Goal: Task Accomplishment & Management: Use online tool/utility

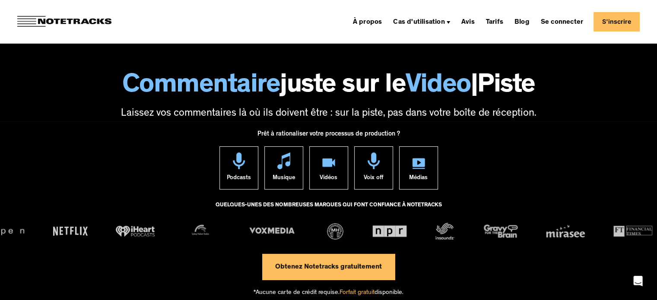
click at [362, 274] on link "Obtenez Notetracks gratuitement" at bounding box center [328, 267] width 133 height 26
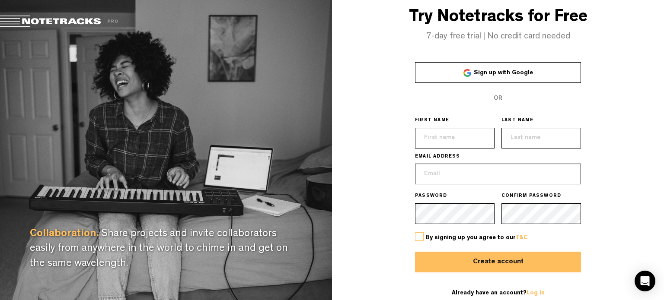
click at [506, 72] on span "Sign up with Google" at bounding box center [503, 73] width 59 height 6
click at [646, 54] on div "Try Notetracks for Free 7-day free trial | No credit card needed Sign up with G…" at bounding box center [498, 153] width 332 height 307
click at [502, 71] on span "Sign up with Google" at bounding box center [503, 73] width 59 height 6
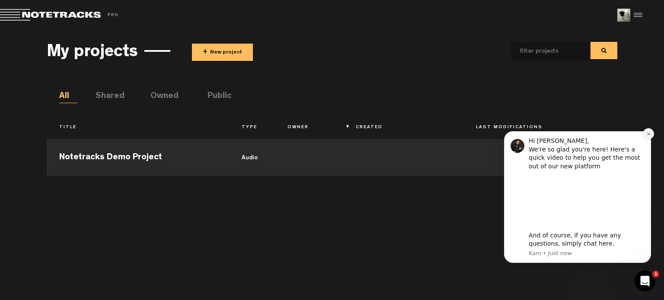
click at [647, 134] on icon "Dismiss notification" at bounding box center [648, 134] width 5 height 5
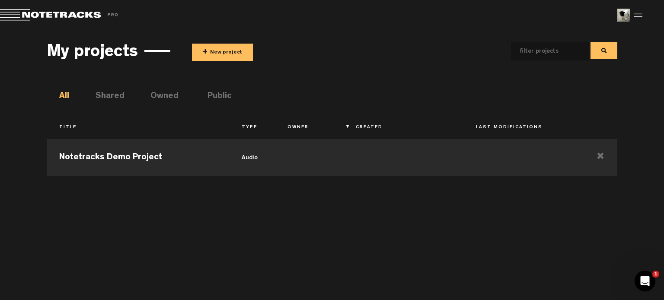
drag, startPoint x: 311, startPoint y: 151, endPoint x: 326, endPoint y: 178, distance: 31.3
click at [326, 178] on div "Notetracks Demo Project audio" at bounding box center [332, 213] width 571 height 157
click at [569, 55] on input "text" at bounding box center [543, 51] width 64 height 18
click at [646, 15] on md-toolbar "Exit Project Share project Save project" at bounding box center [332, 15] width 664 height 30
click at [640, 16] on div at bounding box center [636, 15] width 13 height 13
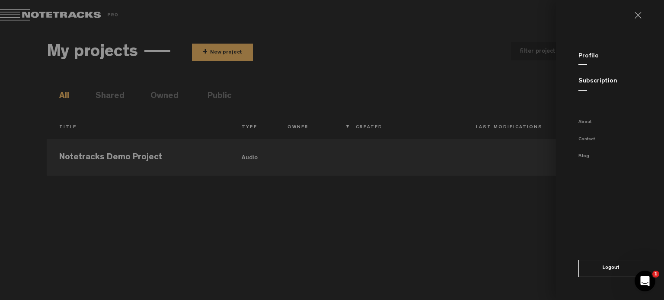
click at [640, 14] on link at bounding box center [641, 15] width 14 height 7
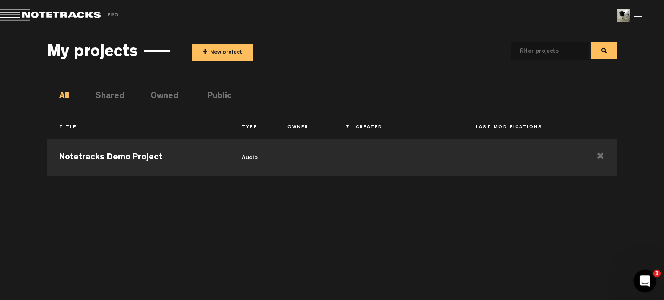
click at [642, 281] on icon "Open Intercom Messenger" at bounding box center [644, 280] width 14 height 14
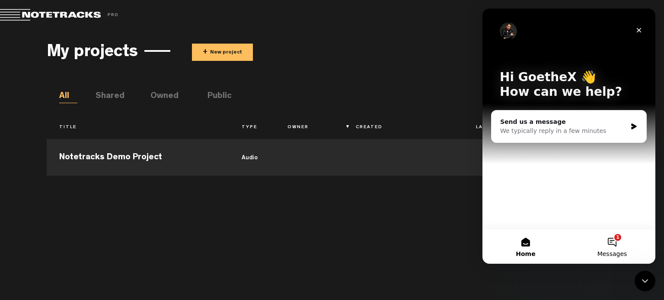
click at [617, 246] on button "1 Messages" at bounding box center [612, 246] width 86 height 35
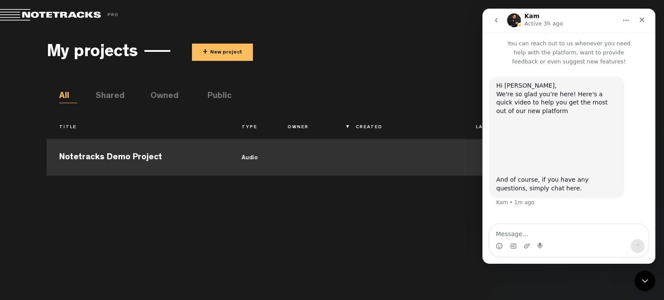
drag, startPoint x: 303, startPoint y: 208, endPoint x: 429, endPoint y: 147, distance: 140.9
click at [303, 208] on div "Notetracks Demo Project audio" at bounding box center [332, 213] width 571 height 157
click at [644, 21] on icon "Close" at bounding box center [641, 19] width 7 height 7
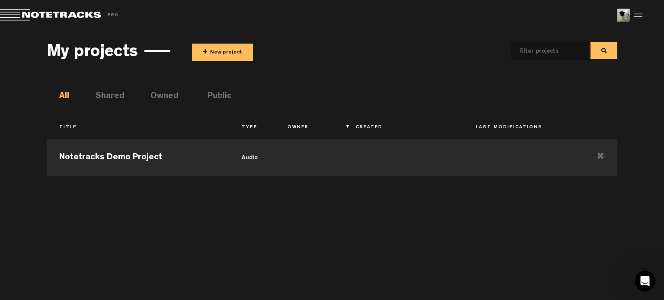
click at [225, 48] on button "+ New project" at bounding box center [222, 52] width 61 height 17
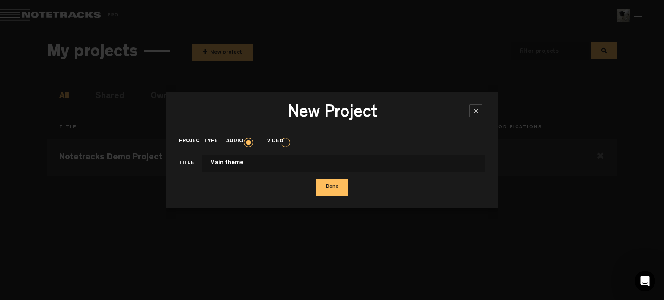
type input "Main theme"
click at [342, 188] on button "Done" at bounding box center [332, 187] width 32 height 17
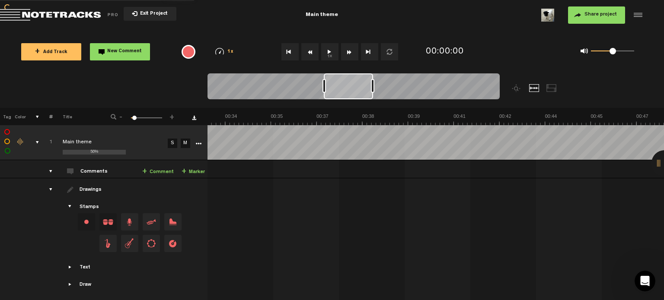
scroll to position [0, 1139]
drag, startPoint x: 242, startPoint y: 87, endPoint x: 363, endPoint y: 89, distance: 121.5
click at [363, 89] on div at bounding box center [354, 86] width 49 height 26
click at [35, 142] on div "comments, stamps & drawings" at bounding box center [33, 142] width 13 height 9
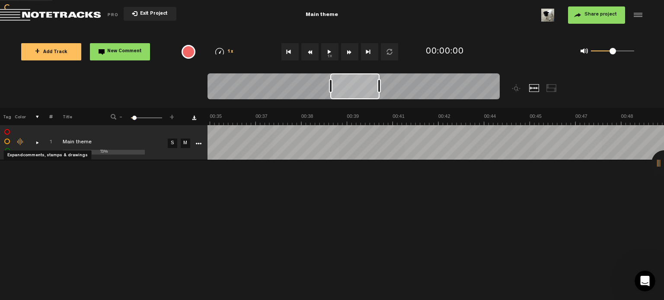
click at [36, 142] on div "comments, stamps & drawings" at bounding box center [33, 142] width 13 height 9
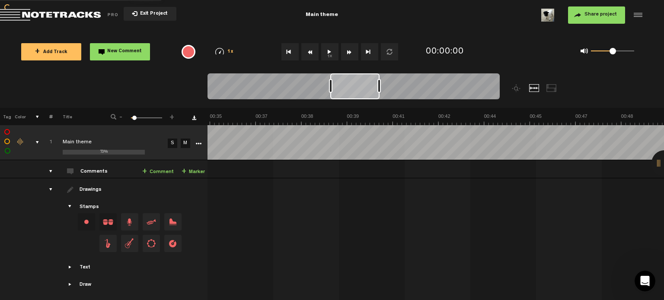
click at [328, 52] on button "1x" at bounding box center [329, 51] width 17 height 17
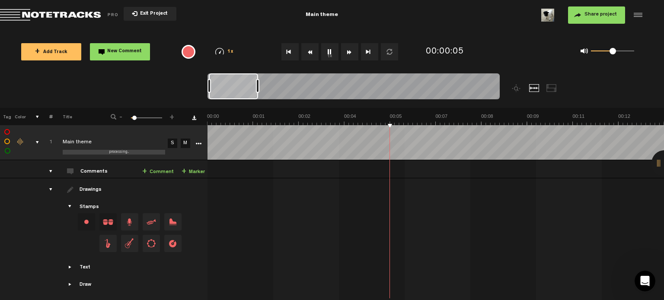
click at [225, 51] on div "1x 0.25x 0.5x 0.75x 1x 1.25x 1.5x 1.75x 2x" at bounding box center [224, 51] width 41 height 7
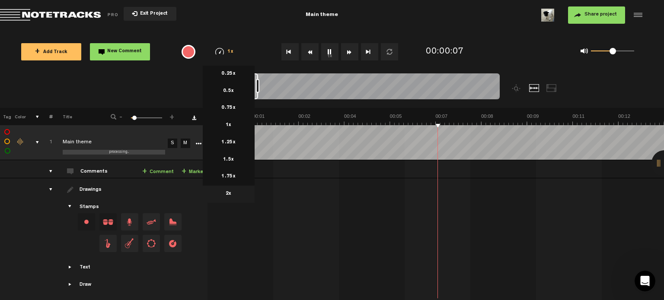
click at [233, 192] on li "2x" at bounding box center [229, 194] width 52 height 17
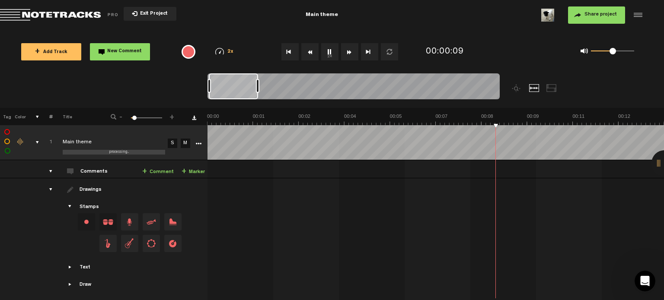
click at [231, 51] on span "2x" at bounding box center [230, 52] width 6 height 5
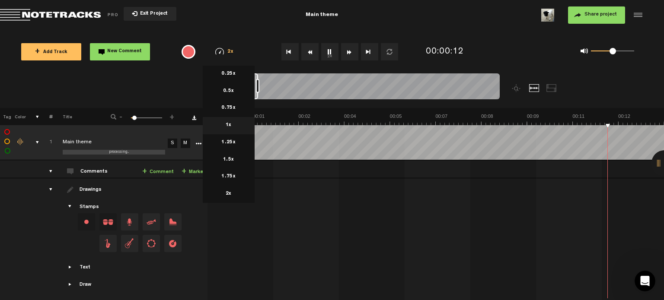
click at [235, 121] on li "1x" at bounding box center [229, 125] width 52 height 17
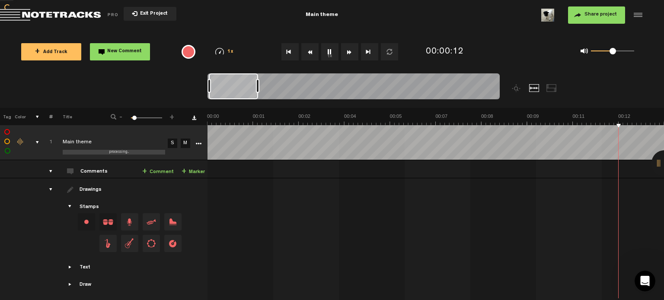
scroll to position [0, 183]
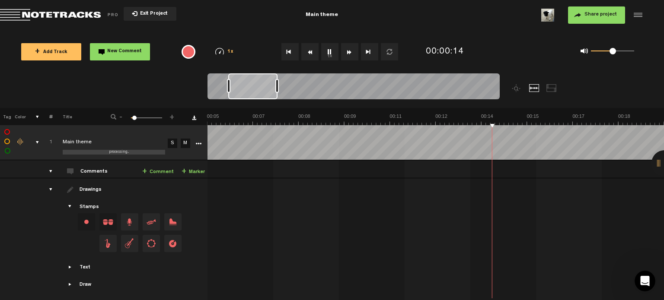
click at [548, 84] on div at bounding box center [551, 88] width 10 height 8
click at [536, 89] on div at bounding box center [534, 88] width 10 height 8
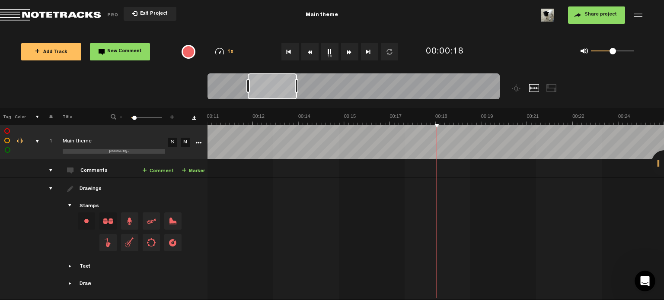
scroll to position [0, 366]
click at [78, 263] on div "Text Intro Outro Verse Chorus Bridge Custom" at bounding box center [130, 267] width 150 height 8
click at [67, 264] on span "Showcase text" at bounding box center [70, 266] width 7 height 7
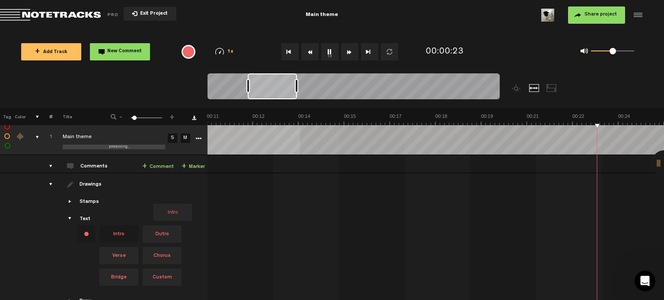
click at [300, 138] on tbody "1 processing... Main theme S M Export to Headliner Update Download Download ori…" at bounding box center [332, 218] width 664 height 197
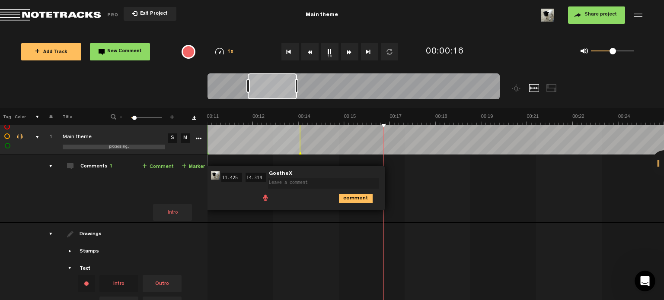
click at [449, 190] on td "1 Main theme S M Main theme by GoetheX 1 collaborators 00:11 11.425 - 00:14 14.…" at bounding box center [435, 189] width 457 height 68
click at [143, 194] on td "Comments 1 + Comment + Marker" at bounding box center [130, 189] width 155 height 68
drag, startPoint x: 498, startPoint y: 182, endPoint x: 137, endPoint y: 79, distance: 375.9
click at [137, 79] on nt-zoom-navigation-bar at bounding box center [332, 90] width 664 height 35
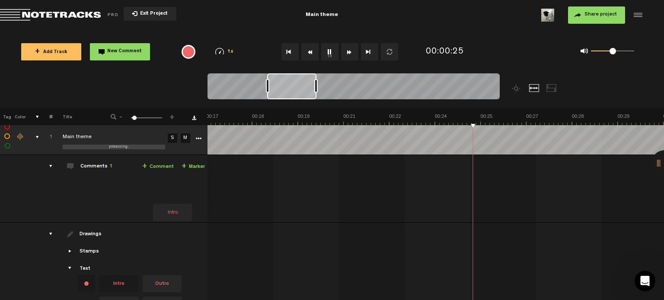
click at [159, 76] on nt-zoom-navigation-bar at bounding box center [332, 90] width 664 height 35
click at [333, 51] on button "1x" at bounding box center [329, 51] width 17 height 17
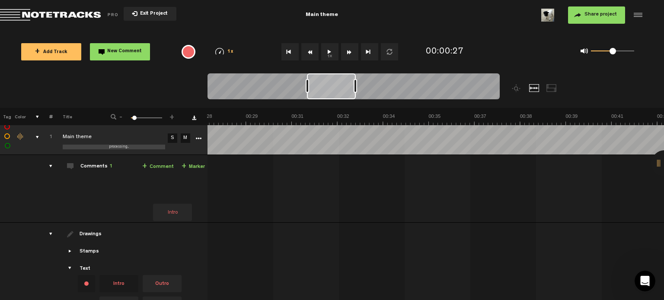
drag, startPoint x: 309, startPoint y: 86, endPoint x: 322, endPoint y: 86, distance: 13.8
click at [322, 86] on div at bounding box center [331, 86] width 49 height 26
click at [325, 52] on button "1x" at bounding box center [329, 51] width 17 height 17
click at [188, 52] on div "{{ tooltip_message }}" at bounding box center [189, 52] width 14 height 14
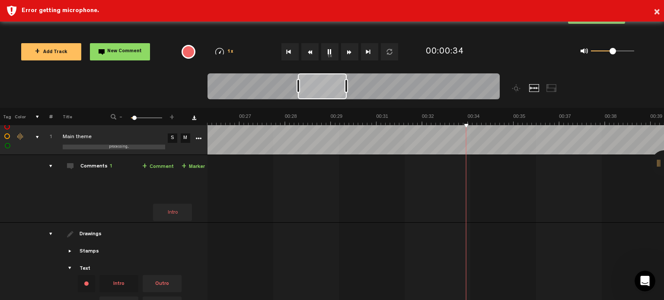
click at [328, 52] on button "1x" at bounding box center [329, 51] width 17 height 17
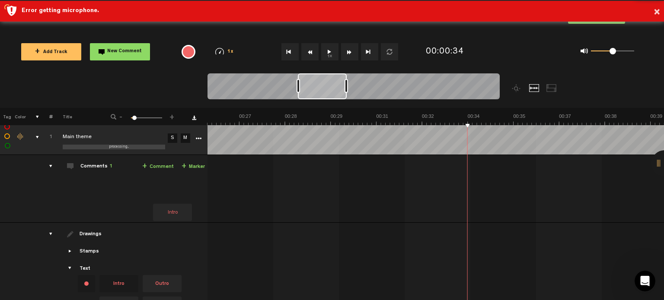
click at [328, 52] on button "1x" at bounding box center [329, 51] width 17 height 17
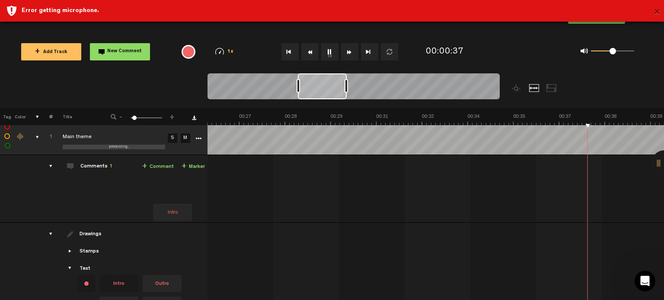
click at [657, 12] on button "×" at bounding box center [656, 12] width 6 height 17
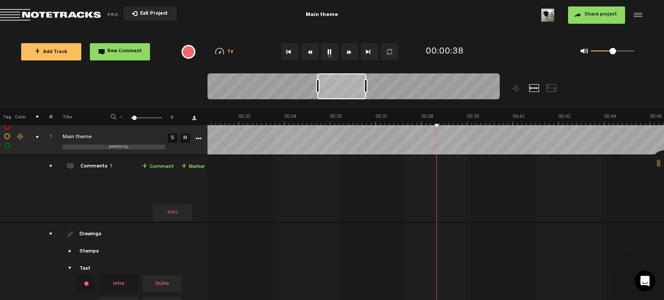
scroll to position [0, 1019]
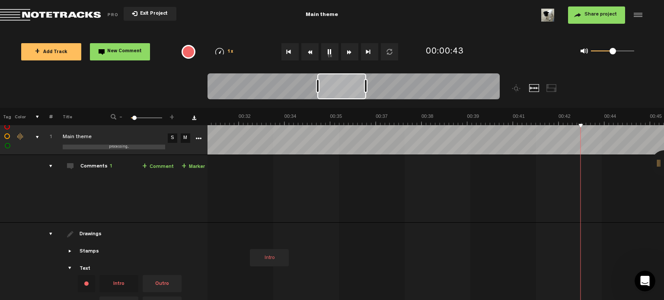
click at [7, 127] on label at bounding box center [7, 127] width 0 height 0
checkbox input "false"
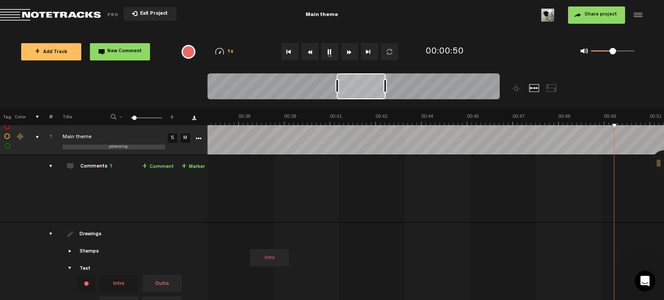
scroll to position [0, 1385]
click at [328, 52] on button "1x" at bounding box center [329, 51] width 17 height 17
click at [100, 165] on div "Comments 1" at bounding box center [96, 166] width 32 height 7
click at [109, 166] on span "1" at bounding box center [110, 166] width 3 height 5
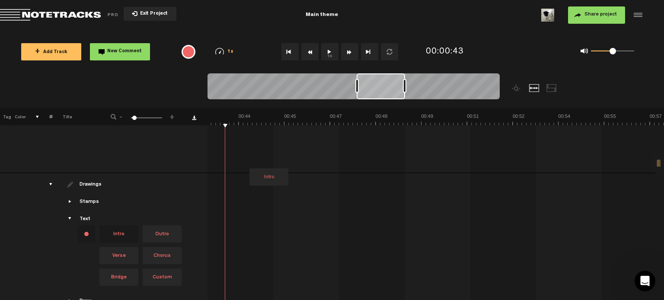
scroll to position [0, 0]
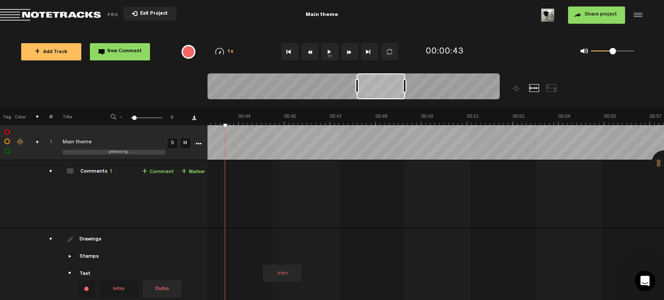
click at [262, 233] on td at bounding box center [435, 300] width 457 height 144
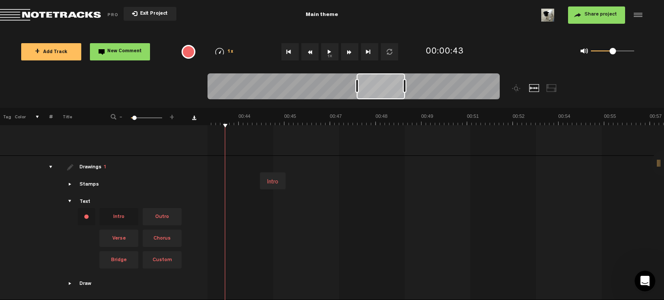
scroll to position [76, 0]
drag, startPoint x: 275, startPoint y: 173, endPoint x: 283, endPoint y: 178, distance: 8.9
click at [248, 178] on div "Intro" at bounding box center [194, 181] width 2741 height 36
drag, startPoint x: 275, startPoint y: 177, endPoint x: 252, endPoint y: 183, distance: 23.4
click at [252, 183] on div "Intro" at bounding box center [194, 181] width 2741 height 36
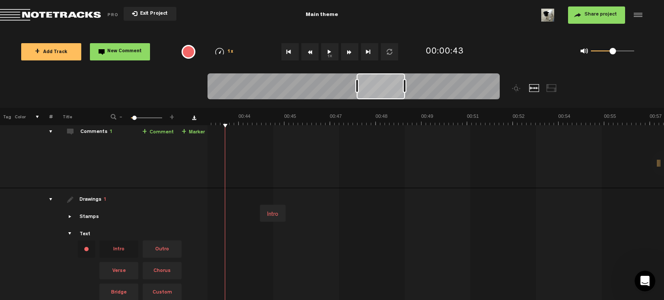
scroll to position [43, 0]
drag, startPoint x: 274, startPoint y: 206, endPoint x: 268, endPoint y: 214, distance: 10.8
click at [268, 214] on div "Intro" at bounding box center [273, 211] width 18 height 12
drag, startPoint x: 253, startPoint y: 213, endPoint x: 283, endPoint y: 207, distance: 30.4
click at [251, 213] on div "Intro" at bounding box center [194, 210] width 2741 height 36
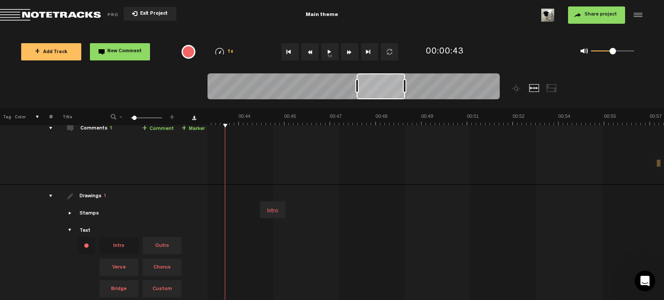
click at [274, 206] on div "Intro" at bounding box center [273, 211] width 18 height 12
drag, startPoint x: 292, startPoint y: 214, endPoint x: 269, endPoint y: 217, distance: 22.6
click at [269, 217] on div "Intro" at bounding box center [272, 209] width 25 height 17
click at [291, 203] on span at bounding box center [290, 205] width 7 height 7
click at [116, 245] on span "Intro" at bounding box center [118, 245] width 39 height 17
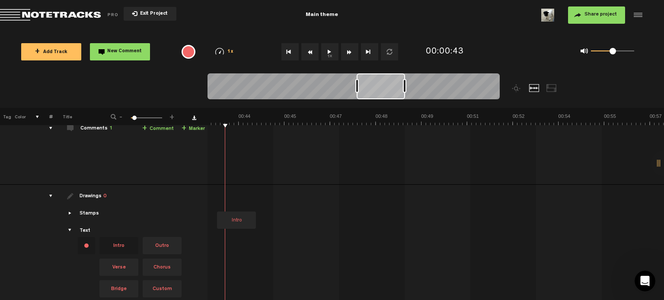
drag, startPoint x: 121, startPoint y: 248, endPoint x: 217, endPoint y: 188, distance: 114.2
click at [217, 188] on tr "Drawings 0 Stamps Text Intro +" at bounding box center [332, 257] width 664 height 144
drag, startPoint x: 212, startPoint y: 245, endPoint x: 290, endPoint y: 180, distance: 101.6
click at [290, 180] on tbody "1 processing... Main theme S M Export to Headliner Update Download Download ori…" at bounding box center [332, 205] width 664 height 247
click at [297, 190] on td "Intro" at bounding box center [435, 257] width 457 height 144
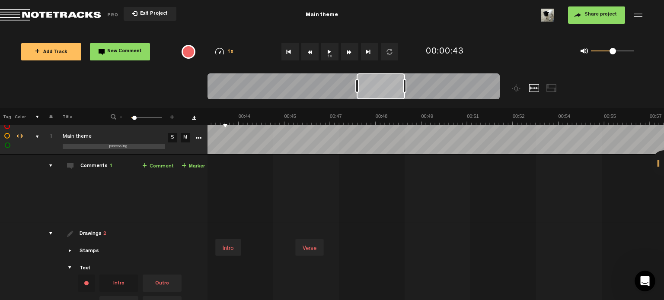
scroll to position [0, 0]
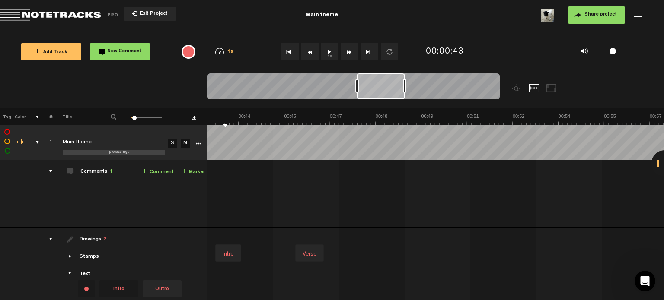
click at [269, 111] on th at bounding box center [435, 116] width 457 height 17
click at [275, 115] on img at bounding box center [192, 119] width 2741 height 12
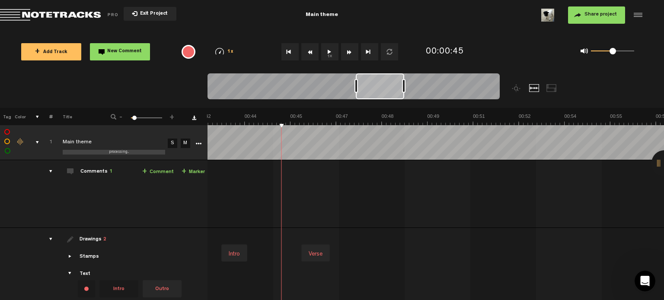
scroll to position [0, 1382]
drag, startPoint x: 366, startPoint y: 86, endPoint x: 366, endPoint y: 100, distance: 13.4
click at [366, 100] on div at bounding box center [353, 87] width 292 height 29
click at [313, 213] on td "1 Main theme S M Main theme by GoetheX 1 collaborators 00:11 11.425 - 00:14 14.…" at bounding box center [435, 194] width 457 height 68
click at [315, 121] on img at bounding box center [195, 119] width 2741 height 12
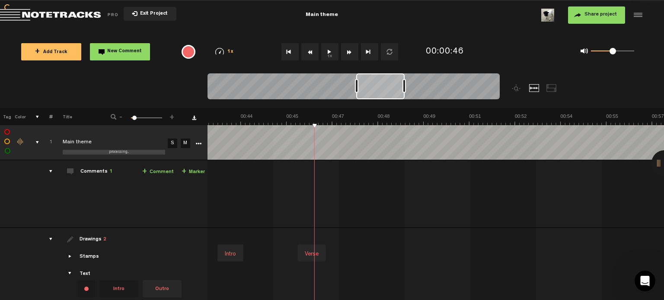
click at [309, 120] on img at bounding box center [195, 119] width 2741 height 12
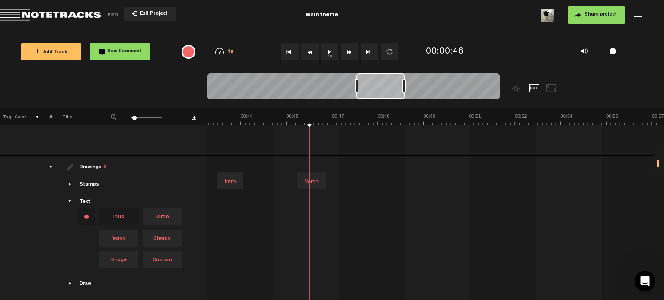
click at [69, 181] on span "Showcase stamps" at bounding box center [70, 184] width 7 height 7
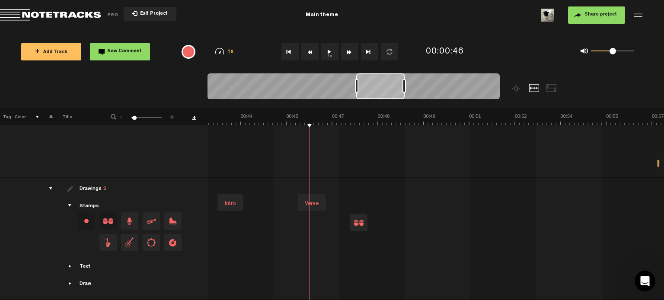
drag, startPoint x: 111, startPoint y: 221, endPoint x: 349, endPoint y: 184, distance: 241.4
click at [349, 184] on tr "Drawings 2 Stamps Text Intro +" at bounding box center [332, 239] width 664 height 123
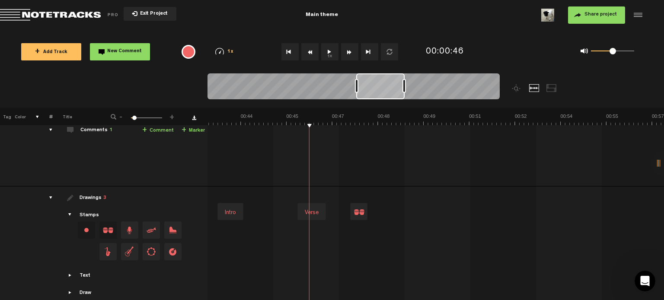
scroll to position [0, 0]
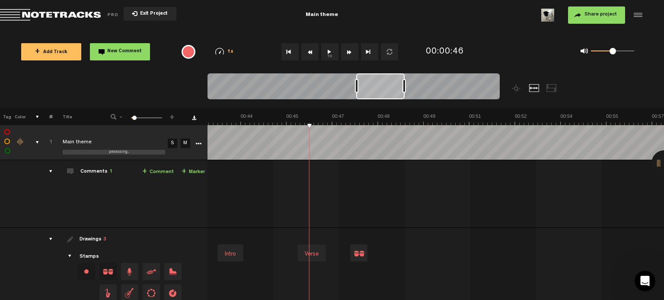
click at [154, 172] on link "+ Comment" at bounding box center [158, 172] width 32 height 10
type textarea "ttt"
click at [443, 205] on icon "comment" at bounding box center [437, 204] width 34 height 9
drag, startPoint x: 372, startPoint y: 179, endPoint x: 405, endPoint y: 179, distance: 33.7
click at [352, 173] on div "00:46 - NaN:NaN • GoetheX : "ttt" GoetheX ttt" at bounding box center [400, 184] width 184 height 25
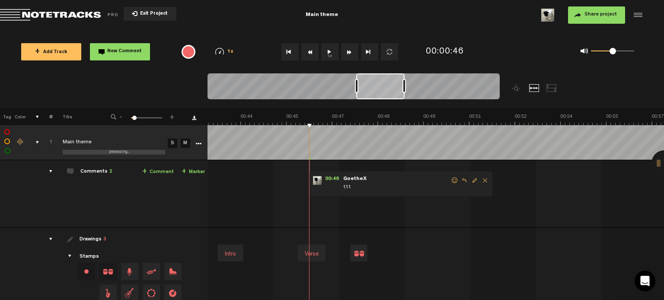
drag, startPoint x: 315, startPoint y: 175, endPoint x: 312, endPoint y: 172, distance: 4.4
click at [304, 172] on td "1 Main theme S M Main theme by GoetheX 1 collaborators 00:11 11.425 - 00:14 14.…" at bounding box center [435, 194] width 457 height 68
drag, startPoint x: 463, startPoint y: 178, endPoint x: 447, endPoint y: 180, distance: 16.1
click at [447, 180] on div "00:46 - NaN:NaN • GoetheX : "ttt" GoetheX ttt" at bounding box center [400, 184] width 184 height 25
drag, startPoint x: 368, startPoint y: 178, endPoint x: 301, endPoint y: 193, distance: 69.2
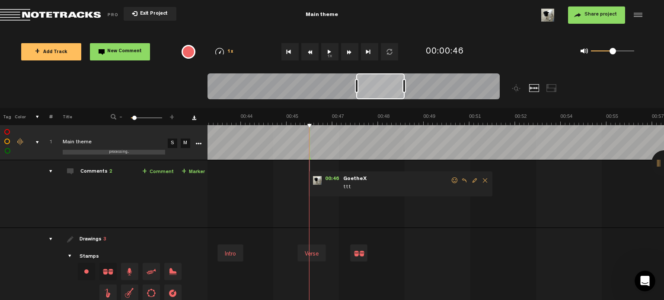
click at [330, 194] on div "00:46 - NaN:NaN • GoetheX : "ttt" GoetheX ttt" at bounding box center [400, 184] width 184 height 25
drag, startPoint x: 301, startPoint y: 193, endPoint x: 320, endPoint y: 183, distance: 22.0
click at [316, 187] on td "1 Main theme S M Main theme by GoetheX 1 collaborators 00:11 11.425 - 00:14 14.…" at bounding box center [435, 194] width 457 height 68
drag, startPoint x: 321, startPoint y: 178, endPoint x: 348, endPoint y: 178, distance: 27.2
click at [356, 179] on div "00:46 - NaN:NaN • GoetheX : "ttt" GoetheX ttt" at bounding box center [400, 184] width 184 height 25
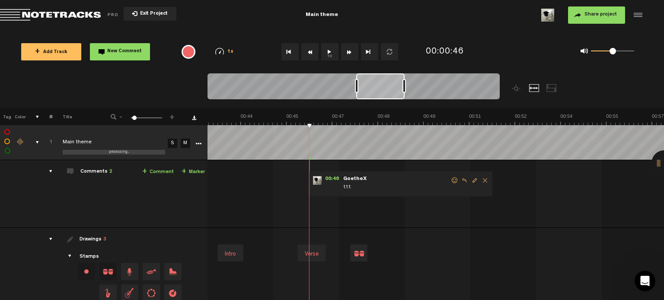
drag, startPoint x: 335, startPoint y: 178, endPoint x: 447, endPoint y: 177, distance: 111.5
click at [302, 183] on td "1 Main theme S M Main theme by GoetheX 1 collaborators 00:11 11.425 - 00:14 14.…" at bounding box center [435, 194] width 457 height 68
drag, startPoint x: 487, startPoint y: 172, endPoint x: 368, endPoint y: 180, distance: 119.5
click at [369, 180] on div "00:46 - NaN:NaN • GoetheX : "ttt" GoetheX ttt" at bounding box center [400, 184] width 184 height 25
drag, startPoint x: 295, startPoint y: 194, endPoint x: 285, endPoint y: 194, distance: 10.4
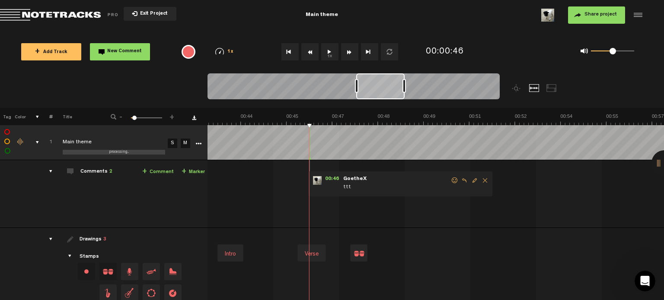
click at [285, 194] on td "1 Main theme S M Main theme by GoetheX 1 collaborators 00:11 11.425 - 00:14 14.…" at bounding box center [435, 194] width 457 height 68
drag, startPoint x: 300, startPoint y: 174, endPoint x: 264, endPoint y: 176, distance: 35.9
click at [264, 176] on td "1 Main theme S M Main theme by GoetheX 1 collaborators 00:11 11.425 - 00:14 14.…" at bounding box center [435, 194] width 457 height 68
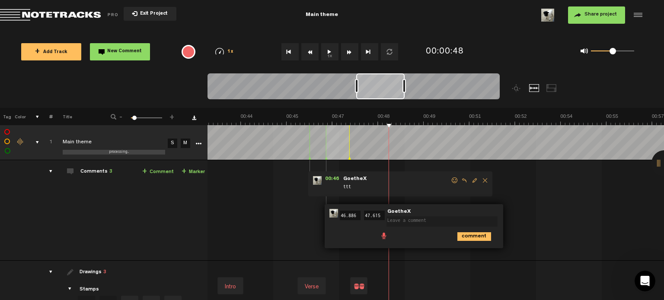
click at [561, 217] on td "1 Main theme S M Main theme by GoetheX 1 collaborators 00:11 11.425 - 00:14 14.…" at bounding box center [435, 210] width 457 height 101
drag, startPoint x: 557, startPoint y: 216, endPoint x: 572, endPoint y: 230, distance: 20.8
click at [572, 230] on td "1 Main theme S M Main theme by GoetheX 1 collaborators 00:11 11.425 - 00:14 14.…" at bounding box center [435, 210] width 457 height 101
drag, startPoint x: 147, startPoint y: 269, endPoint x: 135, endPoint y: 177, distance: 92.5
click at [135, 177] on tbody "1 processing... Main theme S M Export to Headliner Update Download Download ori…" at bounding box center [332, 254] width 664 height 258
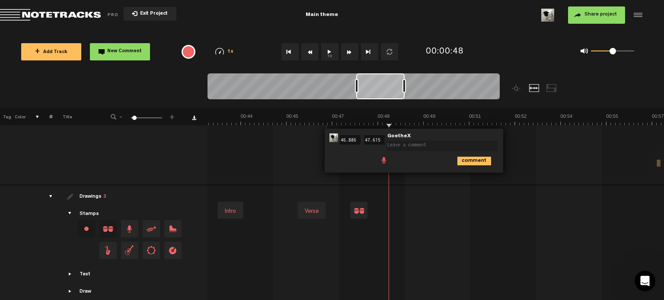
scroll to position [88, 0]
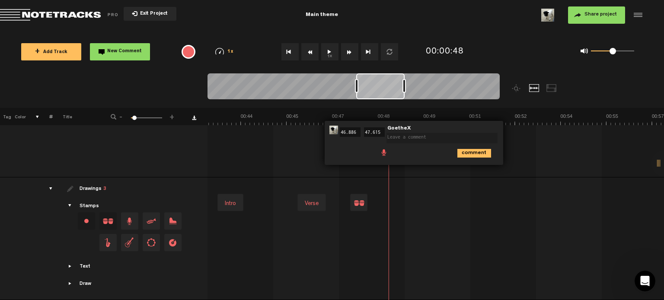
click at [69, 258] on td "Drawings 3 Stamps Text Intro" at bounding box center [130, 239] width 155 height 123
click at [69, 263] on span "Showcase text" at bounding box center [70, 266] width 7 height 7
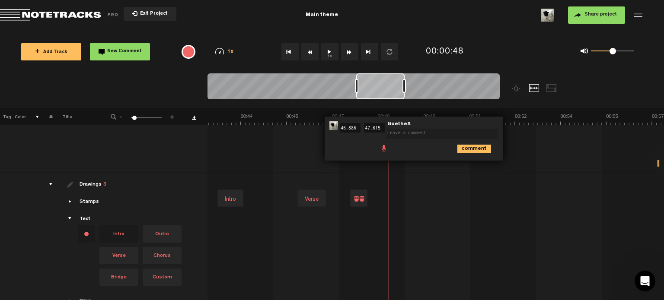
click at [70, 218] on span "Showcase text" at bounding box center [70, 219] width 7 height 7
click at [70, 202] on span "Showcase stamps" at bounding box center [70, 201] width 7 height 7
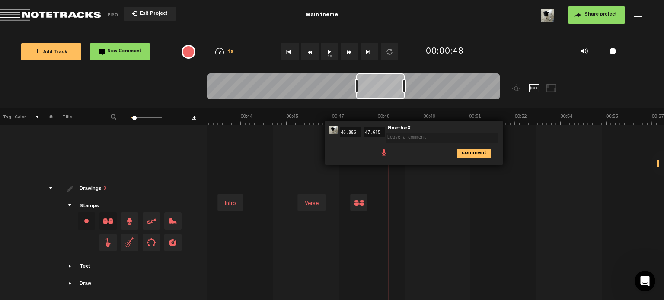
click at [73, 282] on span "Showcase draw menu" at bounding box center [70, 283] width 7 height 7
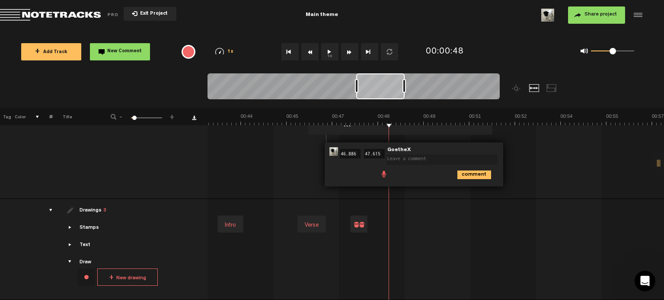
click at [130, 277] on button "+ New drawing" at bounding box center [127, 277] width 61 height 17
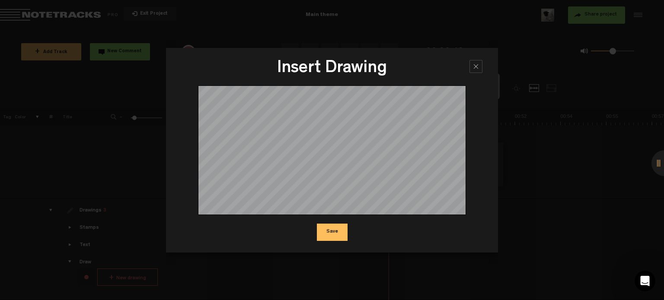
click at [328, 237] on button "Save" at bounding box center [332, 232] width 31 height 17
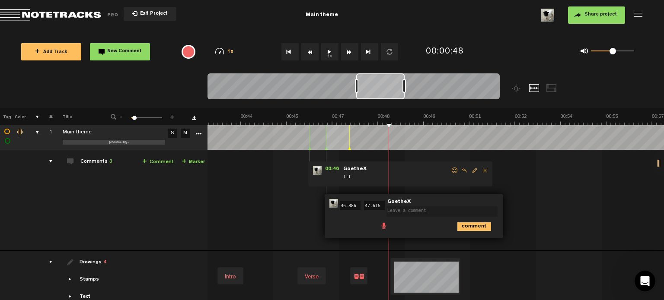
scroll to position [0, 0]
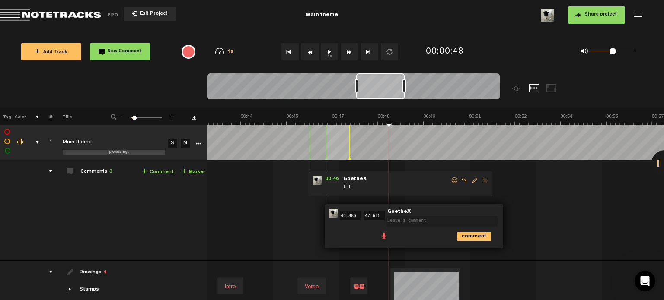
click at [146, 13] on span "Exit Project" at bounding box center [152, 14] width 30 height 5
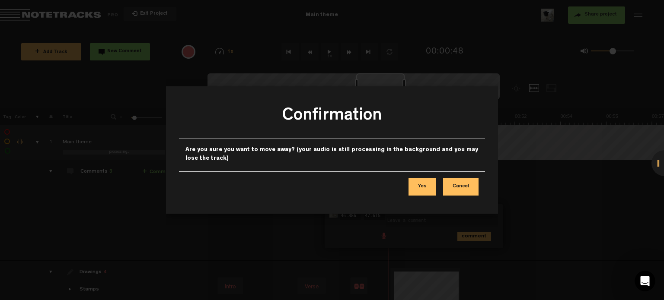
click at [429, 186] on button "Yes" at bounding box center [422, 186] width 28 height 17
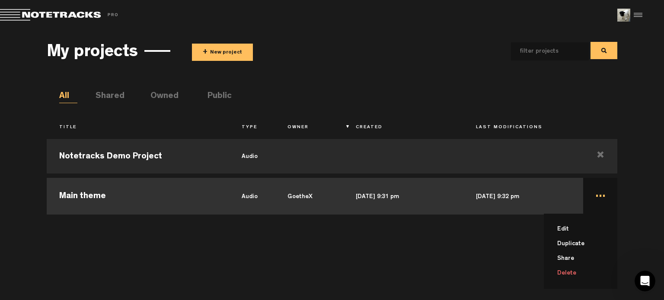
click at [569, 273] on li "Delete" at bounding box center [585, 273] width 63 height 15
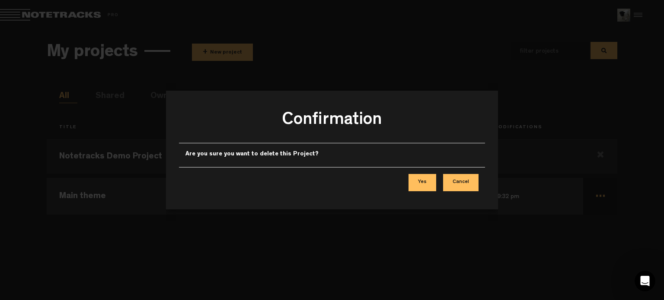
click at [430, 186] on button "Yes" at bounding box center [422, 182] width 28 height 17
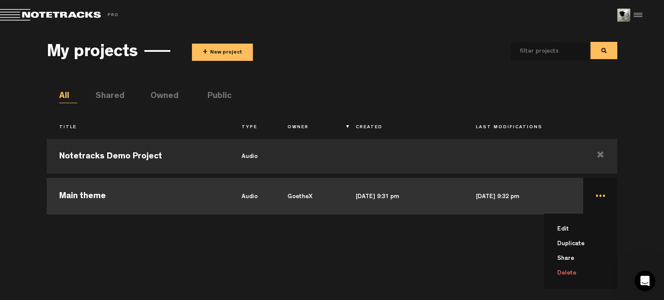
click at [572, 273] on li "Delete" at bounding box center [585, 273] width 63 height 15
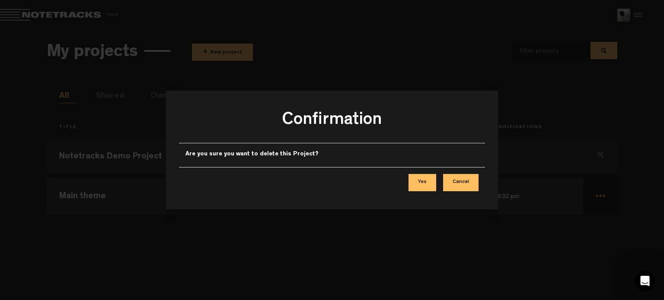
click at [426, 184] on button "Yes" at bounding box center [422, 182] width 28 height 17
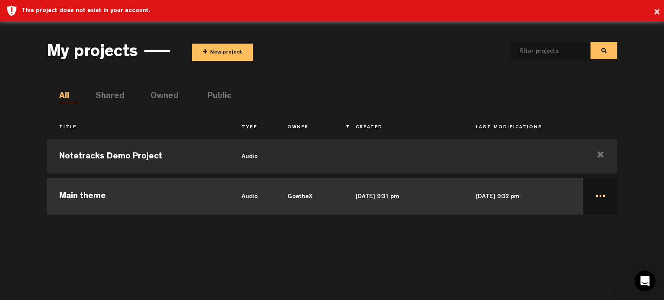
click at [405, 67] on div "My projects + New project" at bounding box center [332, 51] width 571 height 32
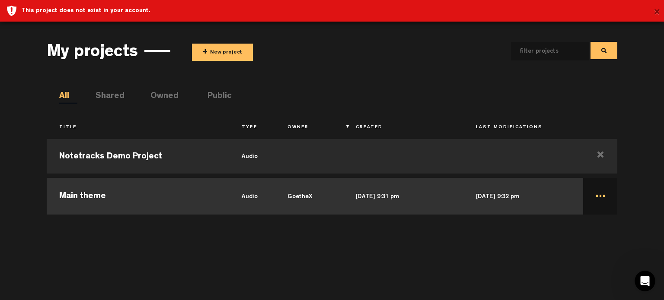
click at [659, 6] on button "×" at bounding box center [656, 12] width 6 height 17
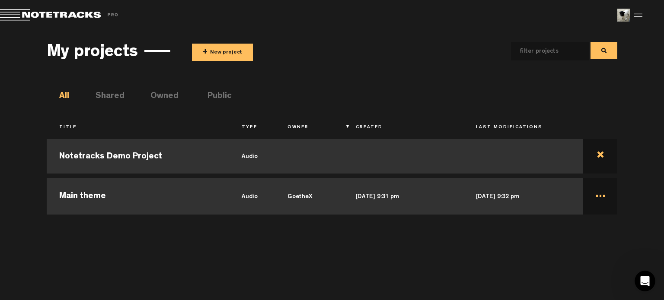
click at [603, 151] on td at bounding box center [600, 156] width 34 height 39
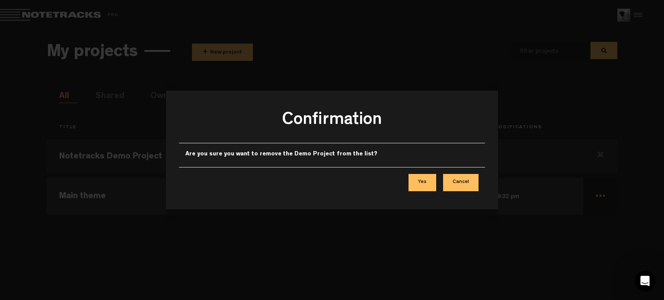
click at [406, 183] on div "Yes Cancel" at bounding box center [332, 182] width 306 height 31
click at [420, 182] on button "Yes" at bounding box center [422, 182] width 28 height 17
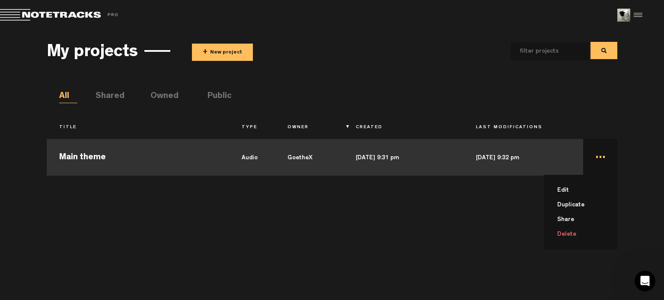
click at [577, 238] on li "Delete" at bounding box center [585, 234] width 63 height 15
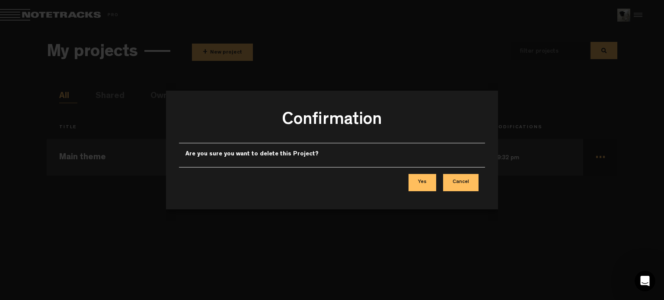
click at [424, 178] on button "Yes" at bounding box center [422, 182] width 28 height 17
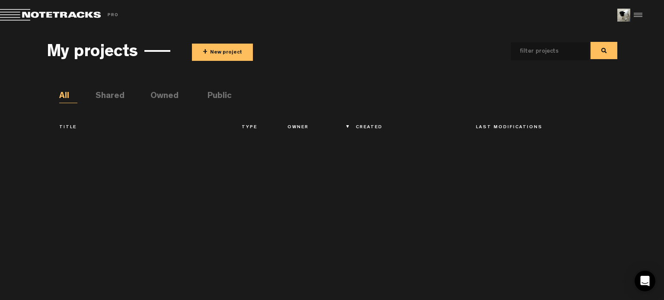
click at [637, 13] on div at bounding box center [636, 15] width 13 height 13
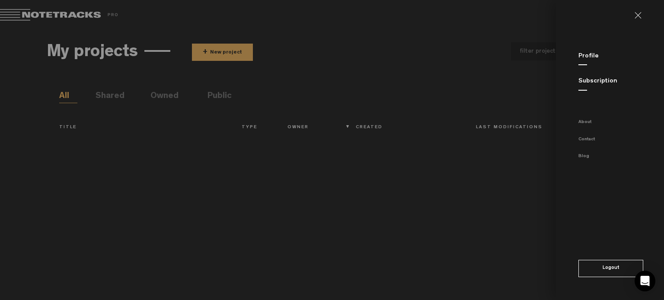
drag, startPoint x: 433, startPoint y: 22, endPoint x: 522, endPoint y: 27, distance: 88.7
click at [436, 23] on md-backdrop at bounding box center [332, 150] width 664 height 300
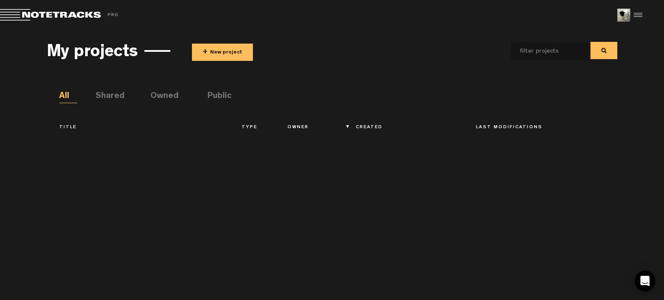
click at [213, 100] on li "Public" at bounding box center [216, 96] width 18 height 13
click at [161, 95] on li "Owned" at bounding box center [159, 96] width 18 height 13
click at [107, 96] on li "Shared" at bounding box center [105, 96] width 18 height 13
click at [46, 97] on div "My projects + New project All Shared Owned Public Title Type Owner Created Last…" at bounding box center [332, 160] width 664 height 261
